Goal: Task Accomplishment & Management: Use online tool/utility

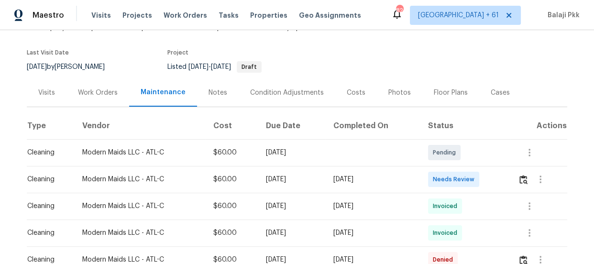
scroll to position [137, 0]
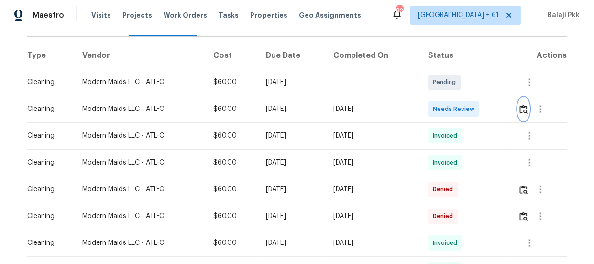
click at [526, 111] on img "button" at bounding box center [523, 109] width 8 height 9
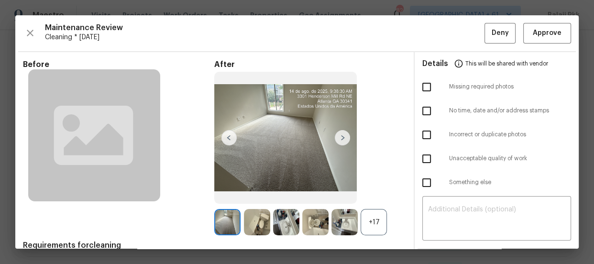
click at [377, 223] on div "+17" at bounding box center [373, 222] width 26 height 26
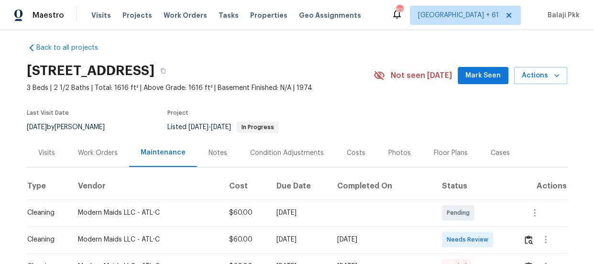
scroll to position [137, 0]
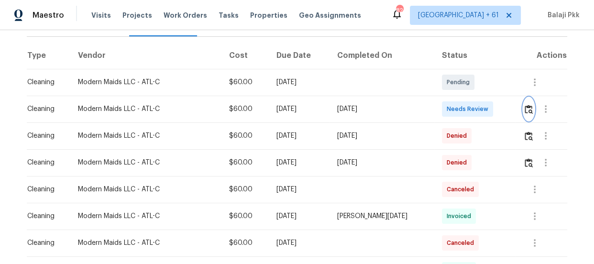
click at [528, 108] on img "button" at bounding box center [528, 109] width 8 height 9
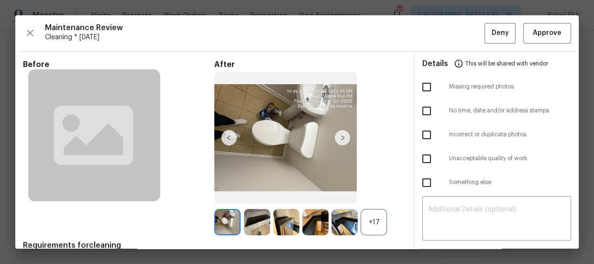
click at [369, 221] on div "+17" at bounding box center [373, 222] width 26 height 26
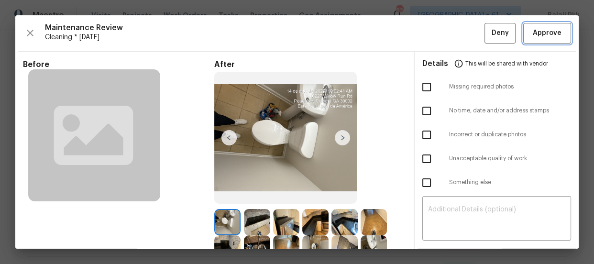
click at [550, 31] on span "Approve" at bounding box center [546, 33] width 29 height 12
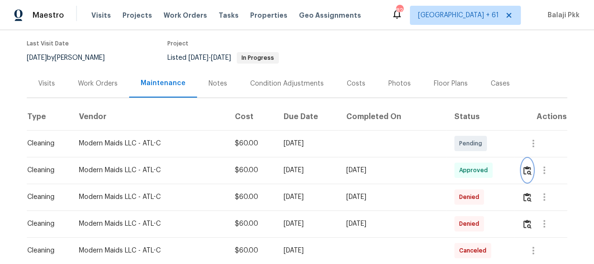
scroll to position [0, 0]
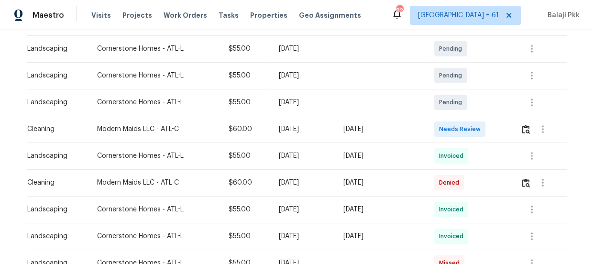
scroll to position [217, 0]
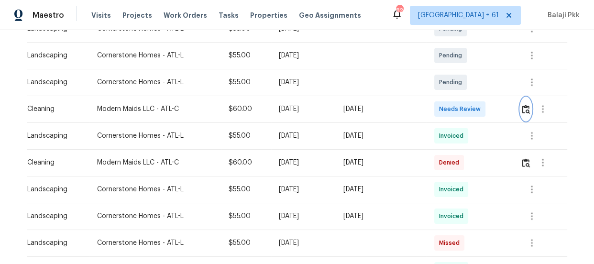
click at [521, 110] on img "button" at bounding box center [525, 109] width 8 height 9
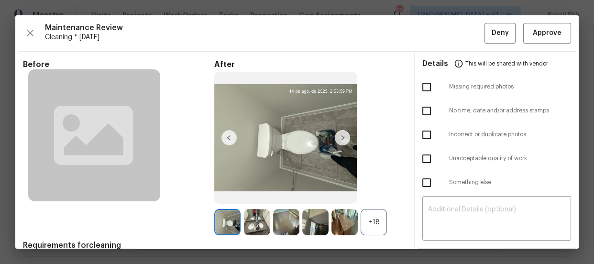
click at [376, 220] on div "+18" at bounding box center [373, 222] width 26 height 26
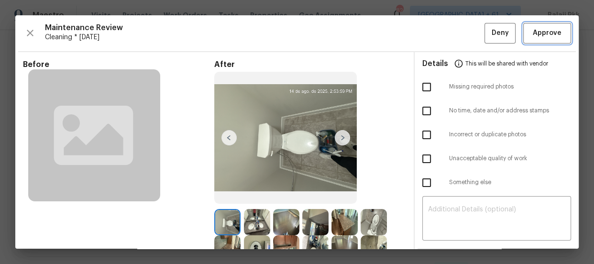
click at [551, 36] on span "Approve" at bounding box center [546, 33] width 29 height 12
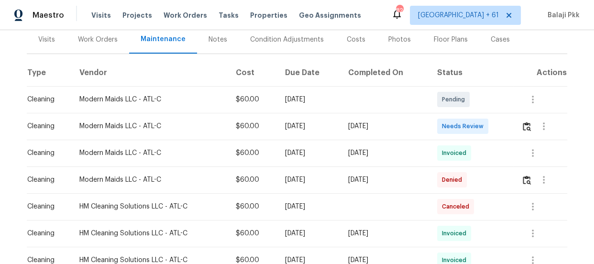
scroll to position [130, 0]
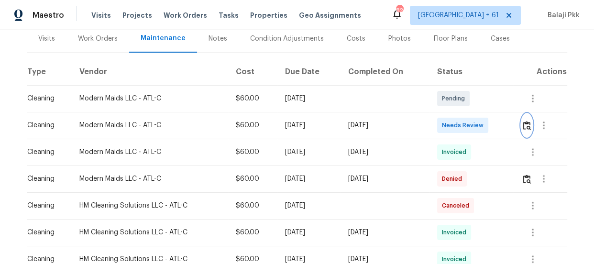
click at [523, 121] on img "button" at bounding box center [526, 125] width 8 height 9
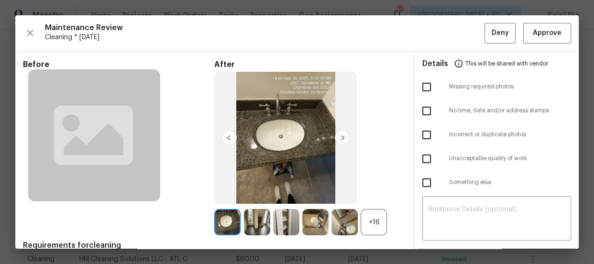
click at [373, 223] on div "+16" at bounding box center [373, 222] width 26 height 26
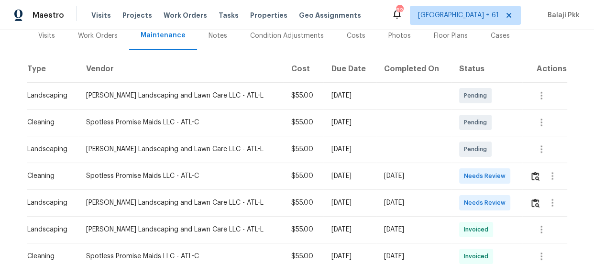
scroll to position [137, 0]
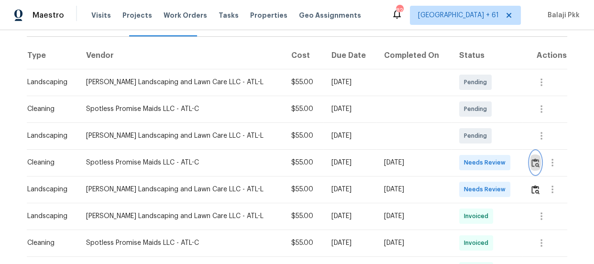
click at [531, 162] on img "button" at bounding box center [535, 162] width 8 height 9
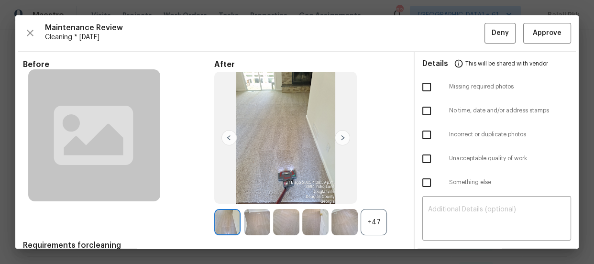
click at [366, 219] on div "+47" at bounding box center [373, 222] width 26 height 26
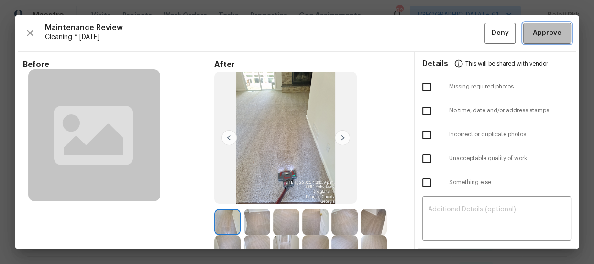
click at [553, 39] on button "Approve" at bounding box center [547, 33] width 48 height 21
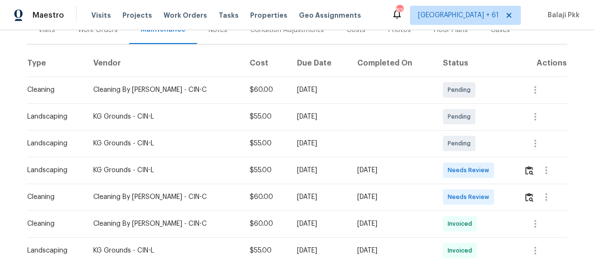
scroll to position [137, 0]
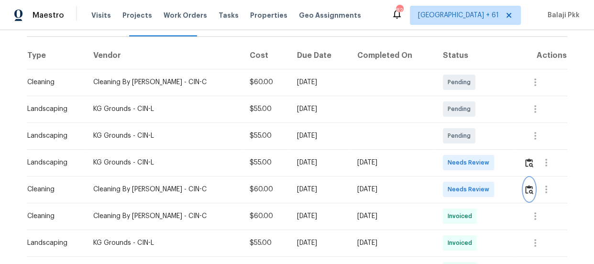
click at [525, 193] on img "button" at bounding box center [529, 189] width 8 height 9
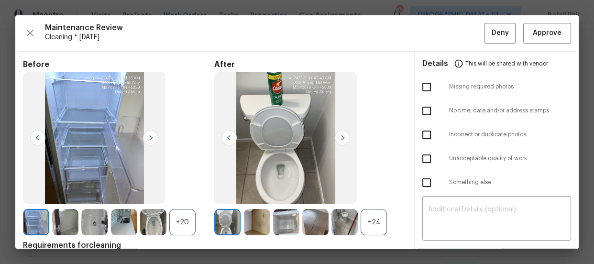
click at [363, 223] on div "+24" at bounding box center [373, 222] width 26 height 26
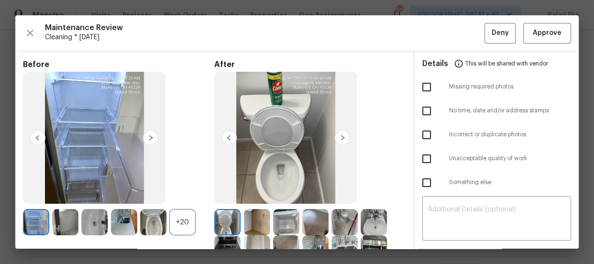
click at [184, 227] on div "+20" at bounding box center [182, 222] width 26 height 26
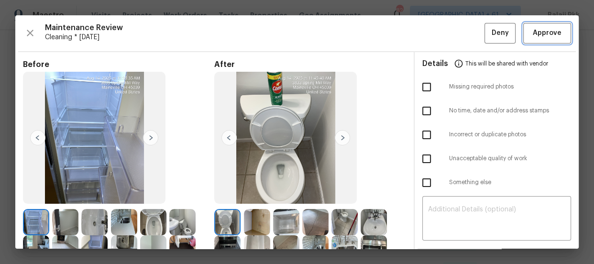
click at [542, 33] on span "Approve" at bounding box center [546, 33] width 29 height 12
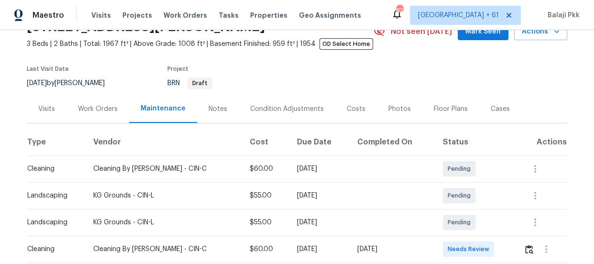
scroll to position [94, 0]
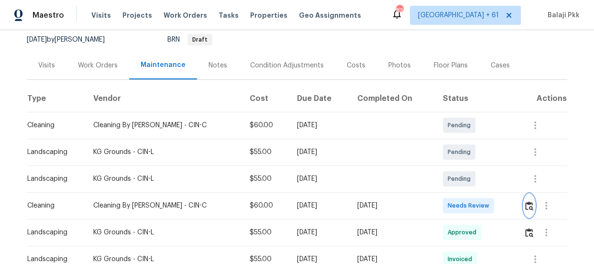
click at [523, 203] on button "button" at bounding box center [528, 205] width 11 height 23
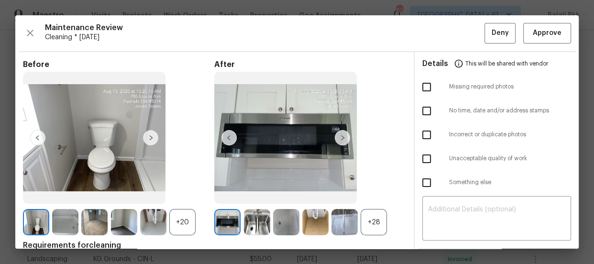
click at [360, 216] on div "+28" at bounding box center [373, 222] width 26 height 26
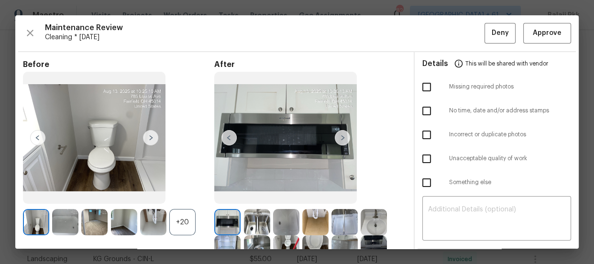
click at [166, 220] on img at bounding box center [153, 222] width 26 height 26
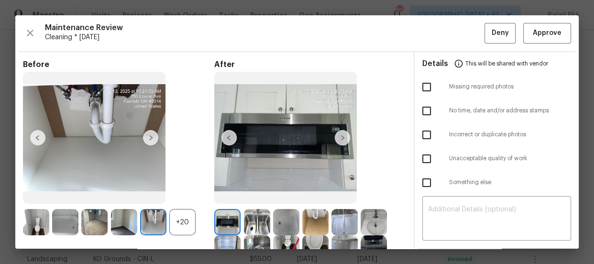
click at [186, 215] on div "+20" at bounding box center [182, 222] width 26 height 26
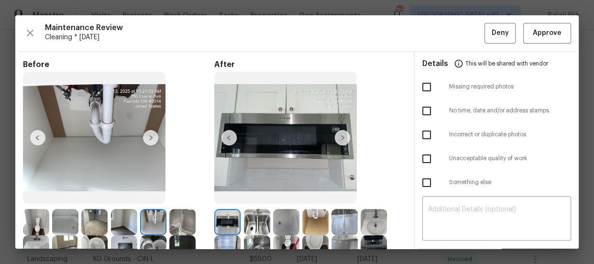
click at [27, 224] on img at bounding box center [36, 222] width 26 height 26
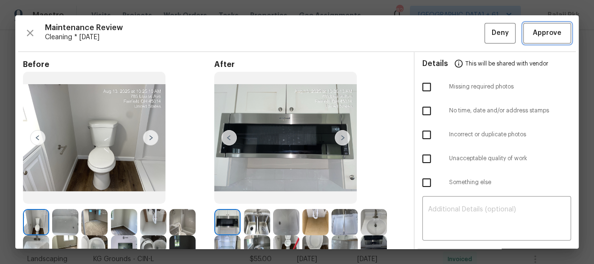
click at [547, 39] on button "Approve" at bounding box center [547, 33] width 48 height 21
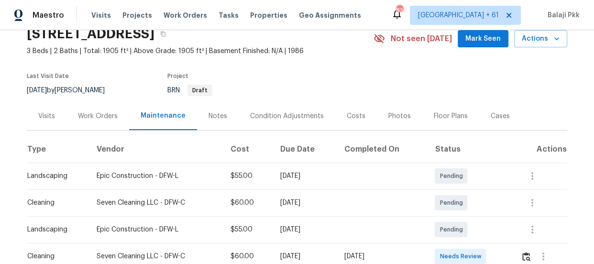
scroll to position [130, 0]
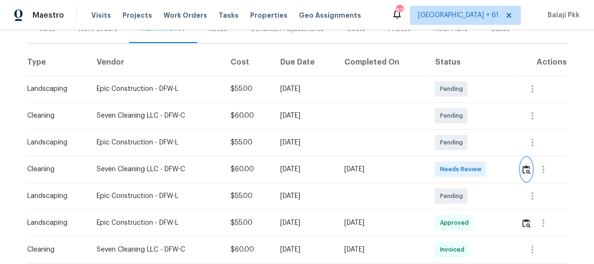
click at [522, 167] on img "button" at bounding box center [526, 169] width 8 height 9
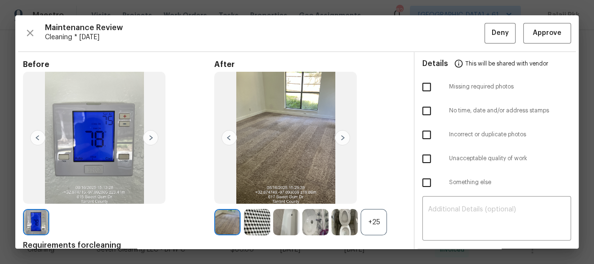
drag, startPoint x: 372, startPoint y: 225, endPoint x: 392, endPoint y: 17, distance: 209.3
click at [372, 225] on div "+25" at bounding box center [373, 222] width 26 height 26
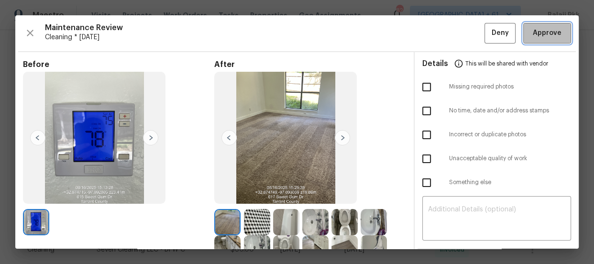
click at [541, 31] on span "Approve" at bounding box center [546, 33] width 29 height 12
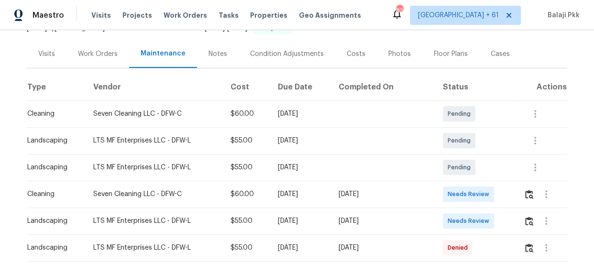
scroll to position [130, 0]
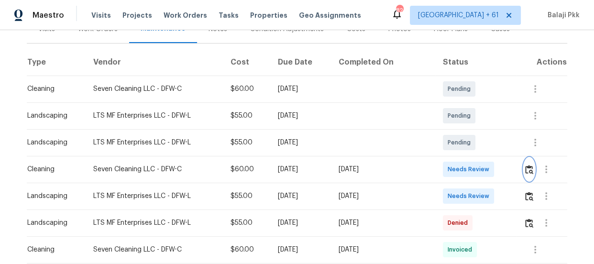
click at [525, 170] on img "button" at bounding box center [529, 169] width 8 height 9
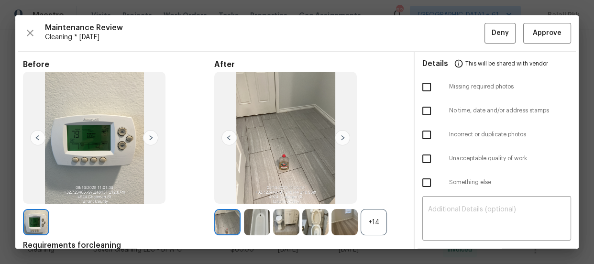
click at [379, 220] on div "+14" at bounding box center [373, 222] width 26 height 26
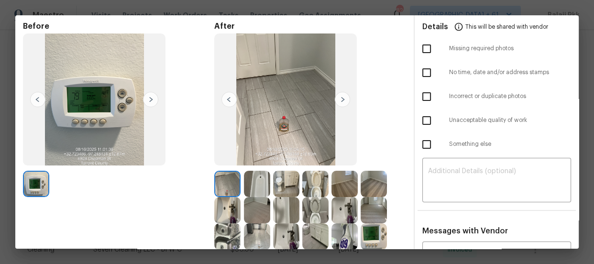
scroll to position [0, 0]
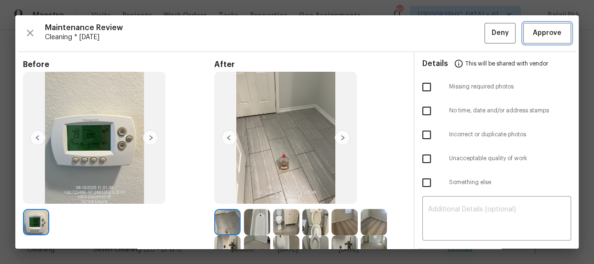
click at [530, 35] on span "Approve" at bounding box center [546, 33] width 32 height 12
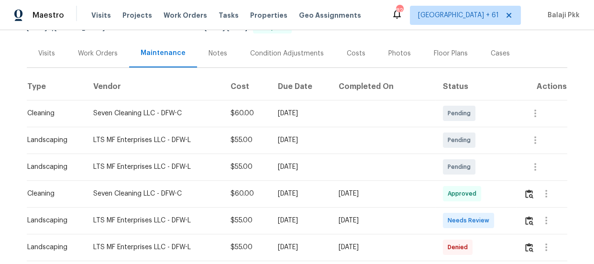
scroll to position [130, 0]
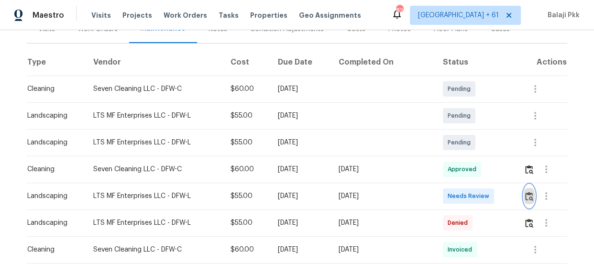
click at [527, 195] on img "button" at bounding box center [529, 196] width 8 height 9
click at [530, 168] on button "button" at bounding box center [528, 169] width 11 height 23
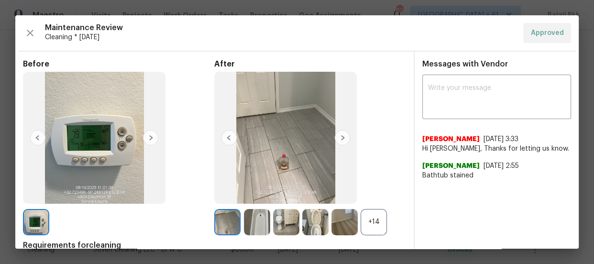
click at [374, 216] on div "+14" at bounding box center [373, 222] width 26 height 26
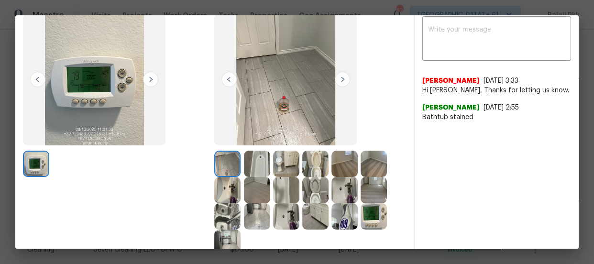
scroll to position [43, 0]
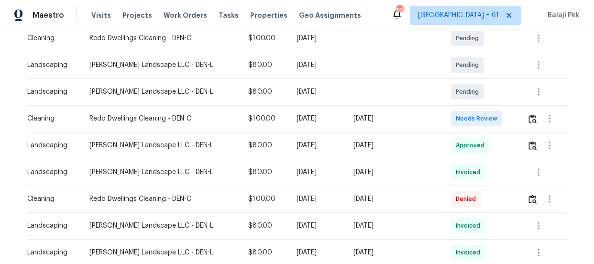
scroll to position [173, 0]
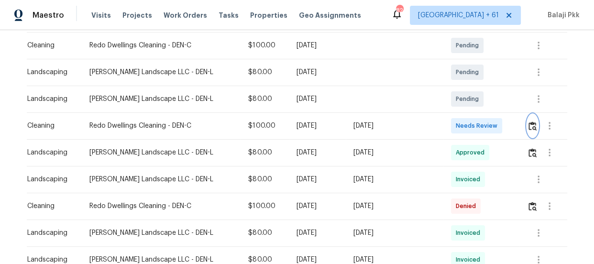
click at [528, 129] on img "button" at bounding box center [532, 125] width 8 height 9
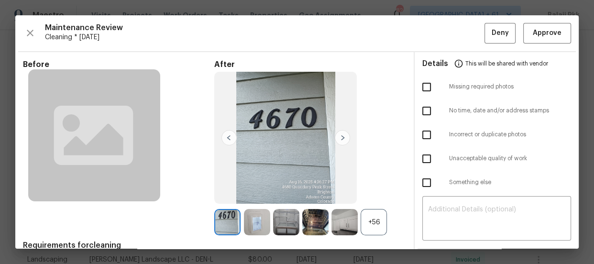
click at [374, 225] on div "+56" at bounding box center [373, 222] width 26 height 26
